Goal: Task Accomplishment & Management: Use online tool/utility

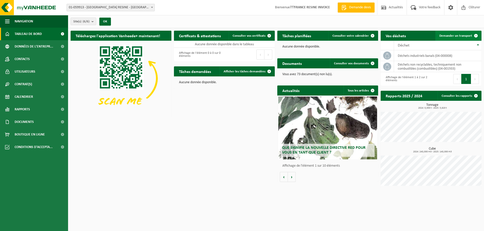
click at [453, 35] on span "Demander un transport" at bounding box center [455, 35] width 33 height 3
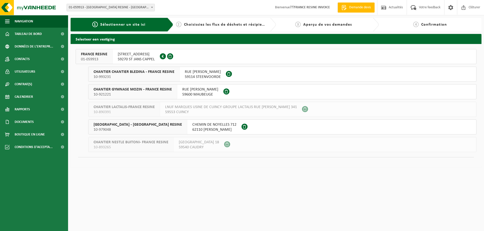
click at [97, 55] on span "FRANCE RESINE" at bounding box center [94, 54] width 26 height 5
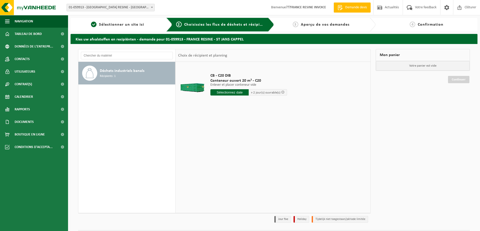
click at [234, 92] on input "text" at bounding box center [229, 92] width 38 height 6
click at [214, 155] on div "29" at bounding box center [215, 153] width 9 height 8
type input "à partir de 2025-09-29"
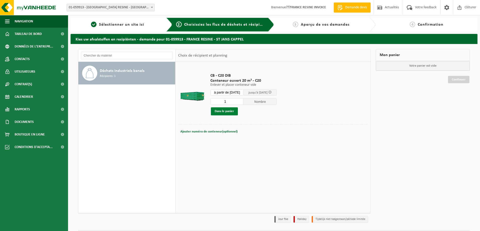
click at [228, 111] on button "Dans le panier" at bounding box center [224, 112] width 27 height 8
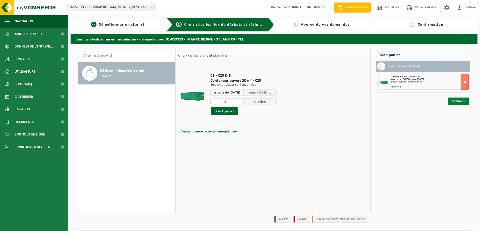
click at [459, 100] on link "Continuer" at bounding box center [458, 101] width 21 height 7
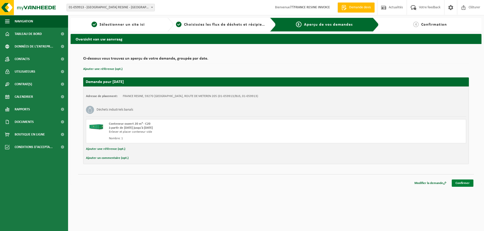
click at [463, 183] on link "Confirmer" at bounding box center [462, 183] width 22 height 7
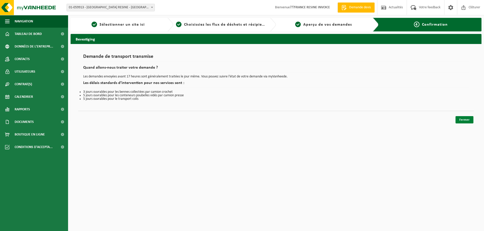
click at [463, 122] on link "Fermer" at bounding box center [464, 119] width 18 height 7
